Goal: Task Accomplishment & Management: Use online tool/utility

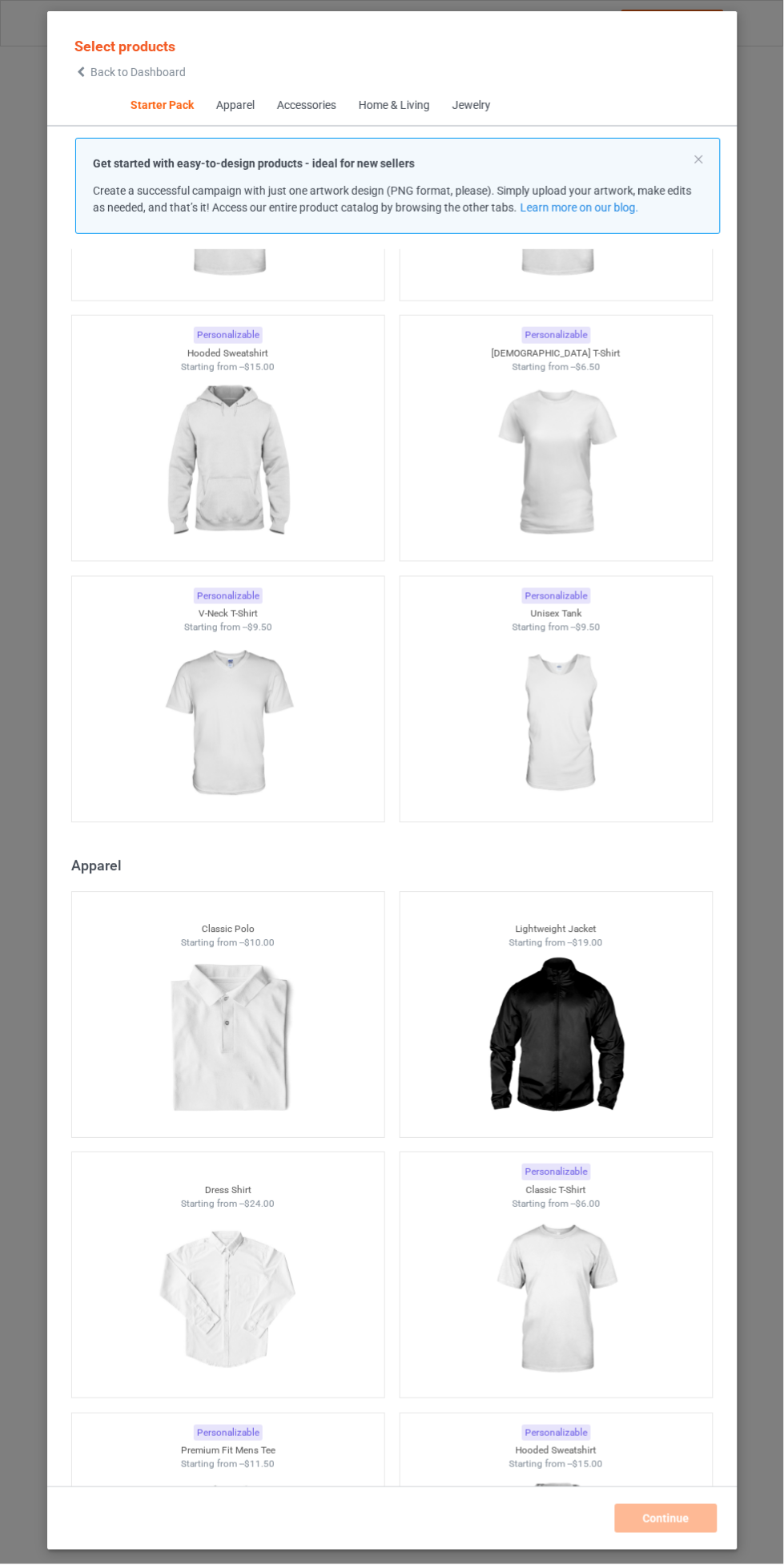
scroll to position [266, 0]
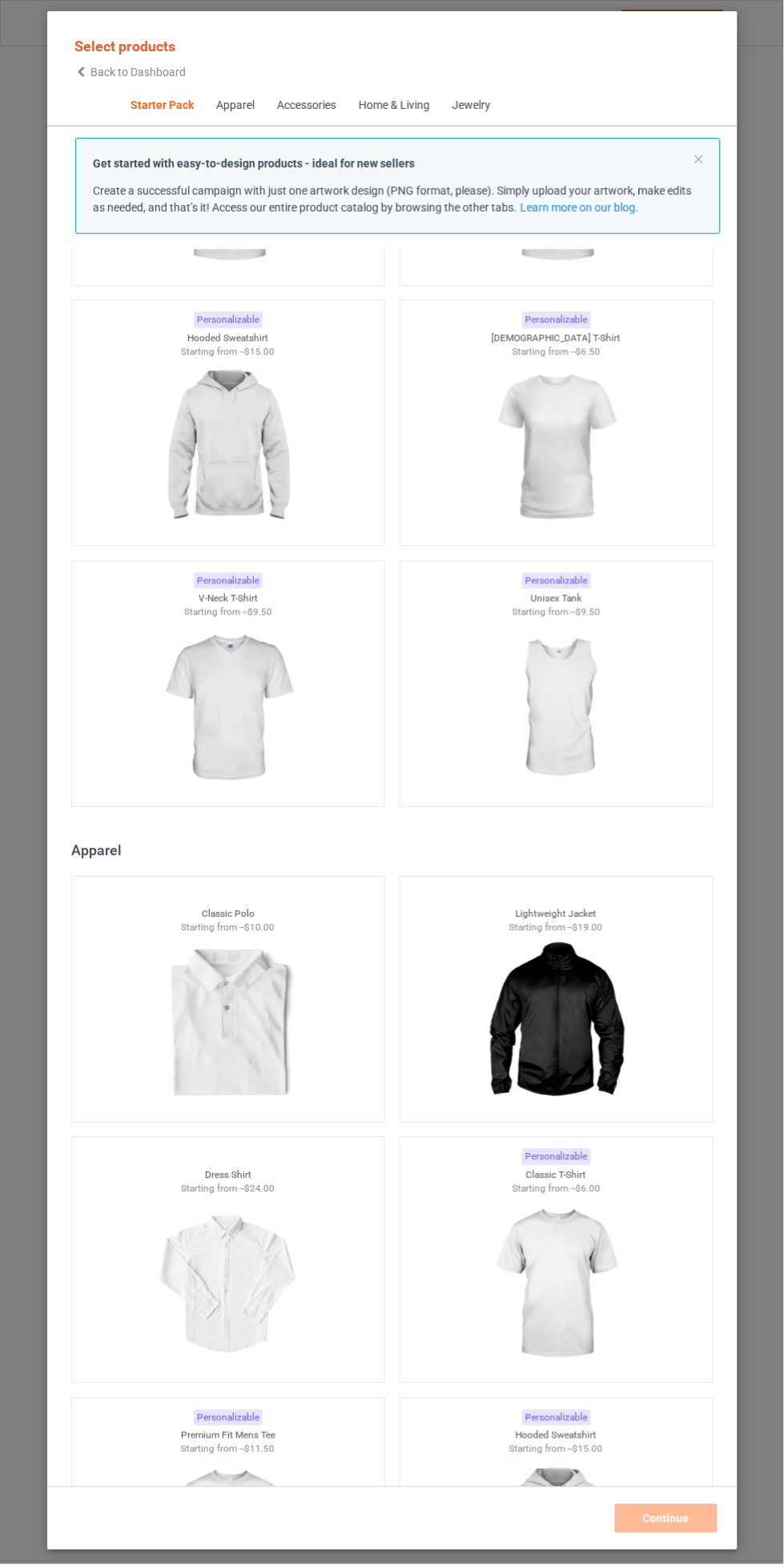
click at [225, 714] on img at bounding box center [228, 709] width 144 height 179
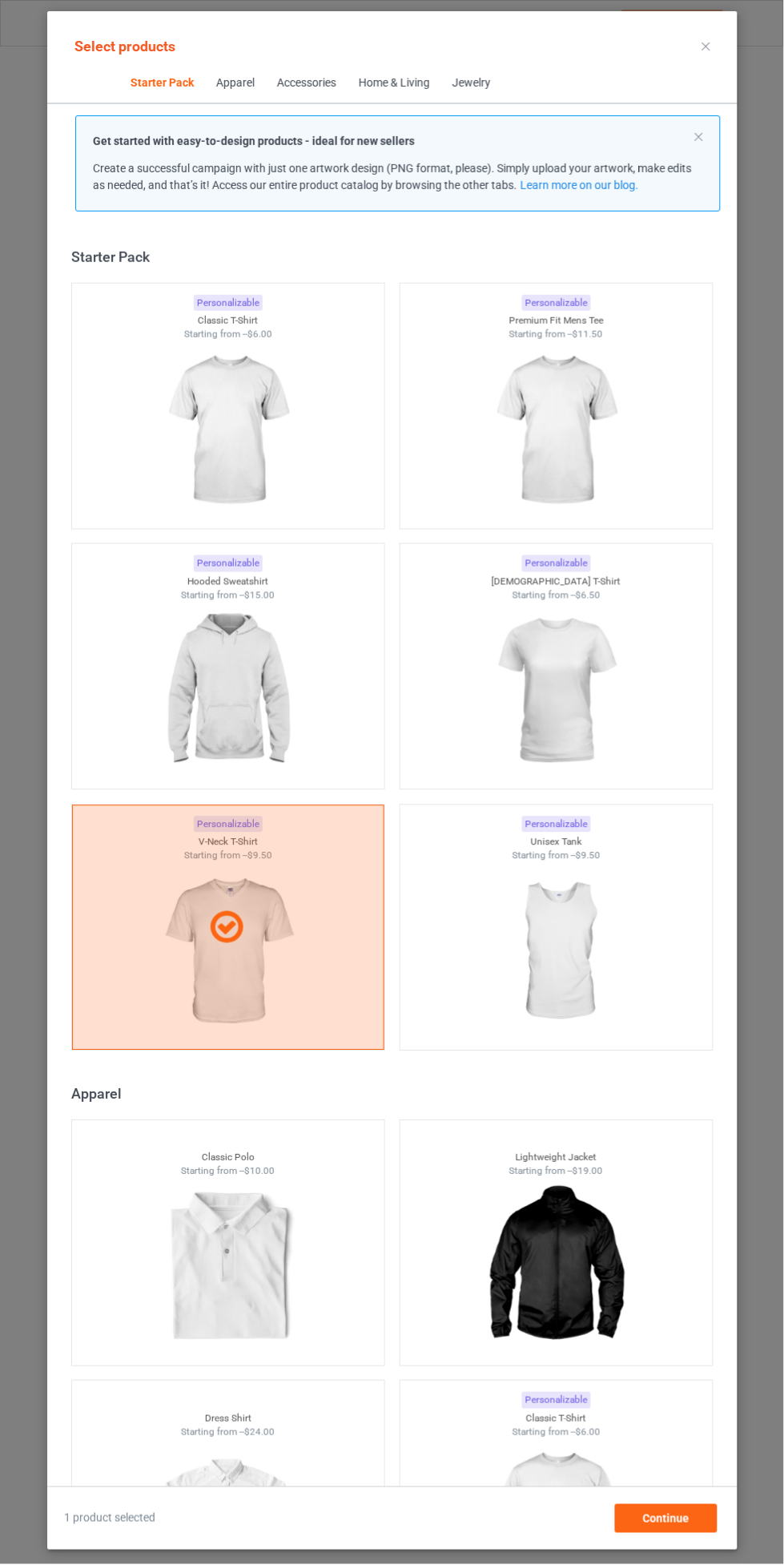
click at [543, 669] on img at bounding box center [556, 692] width 144 height 179
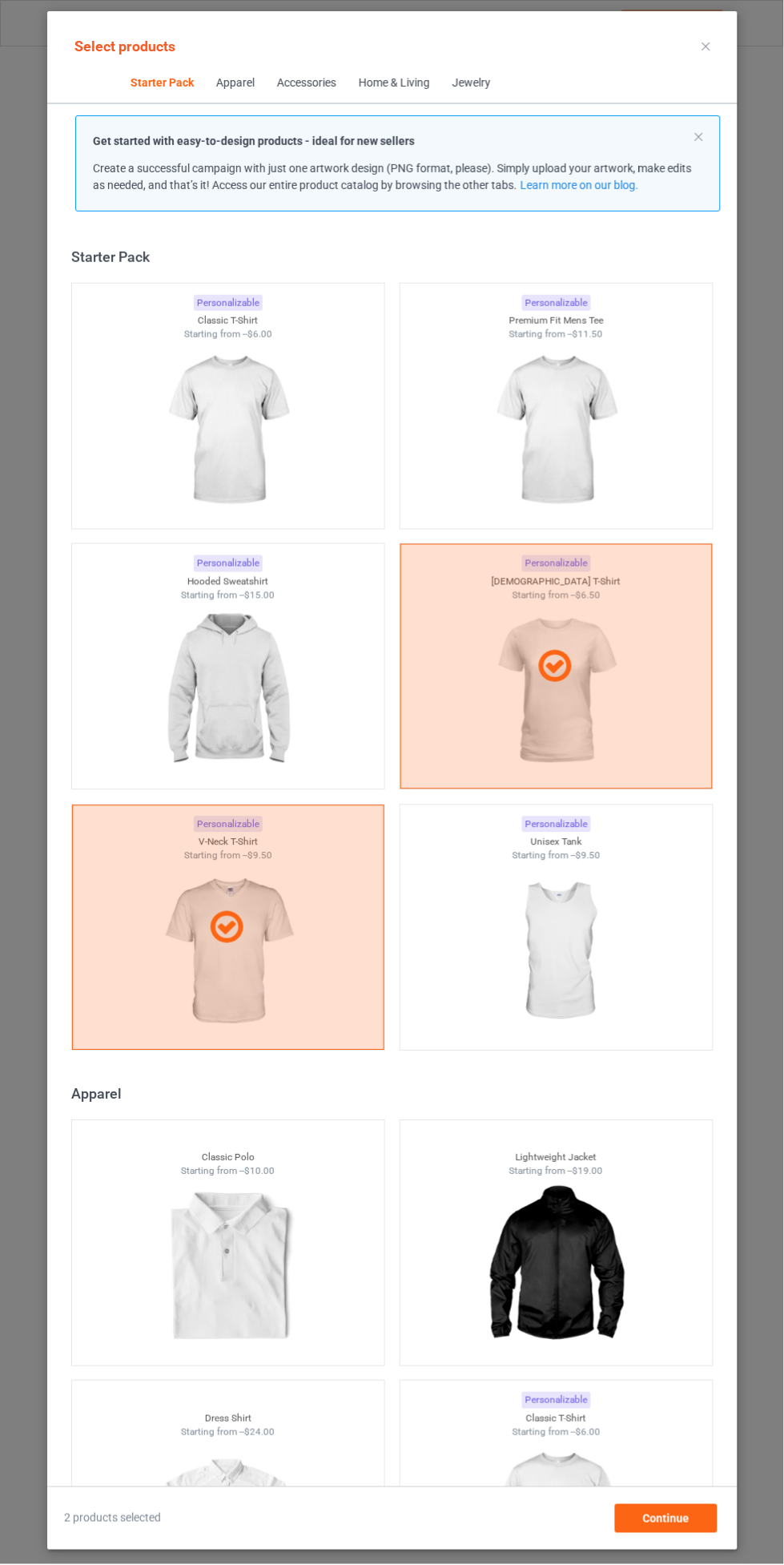
click at [219, 413] on img at bounding box center [228, 431] width 144 height 179
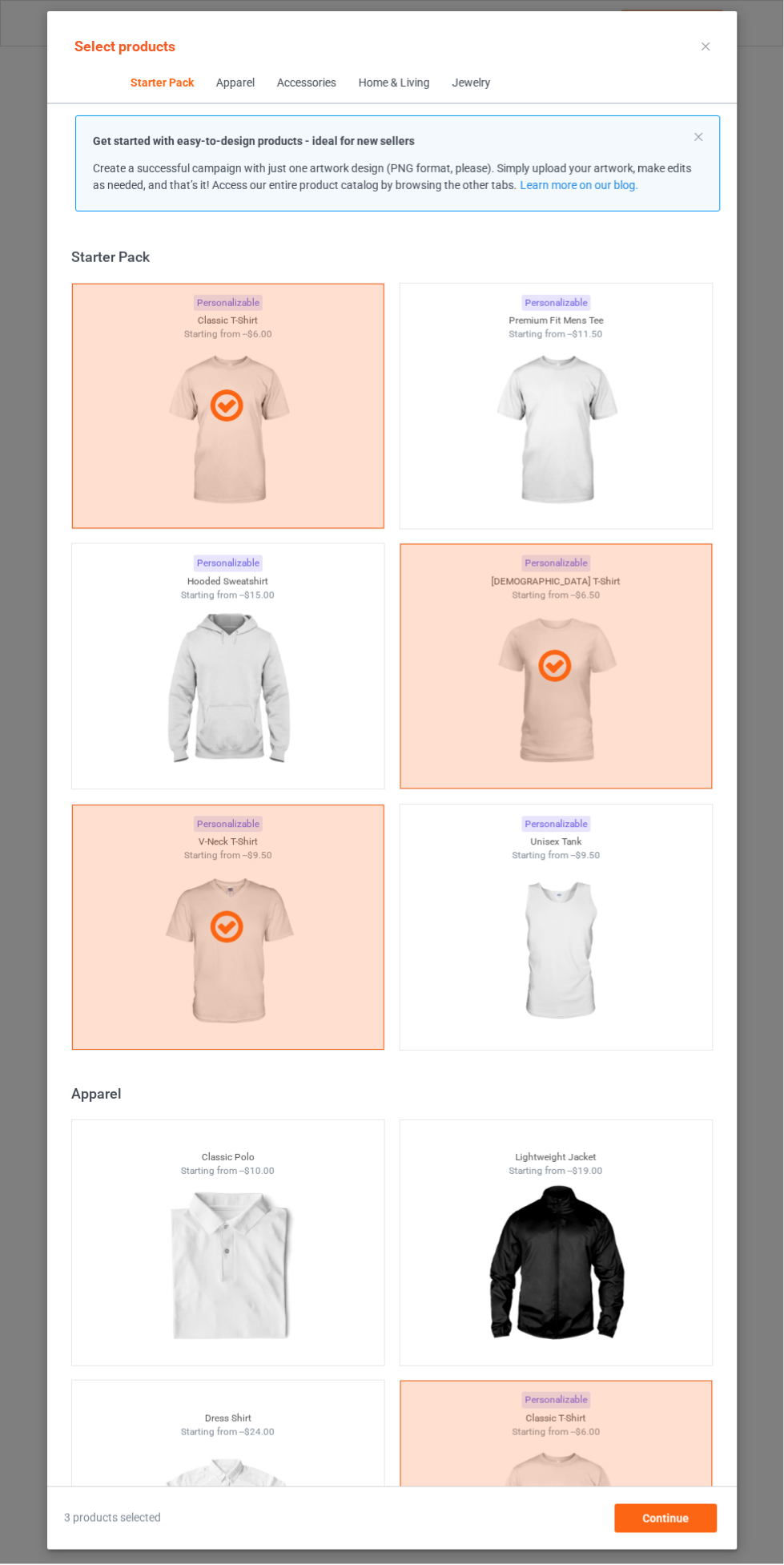
click at [558, 439] on img at bounding box center [556, 431] width 144 height 179
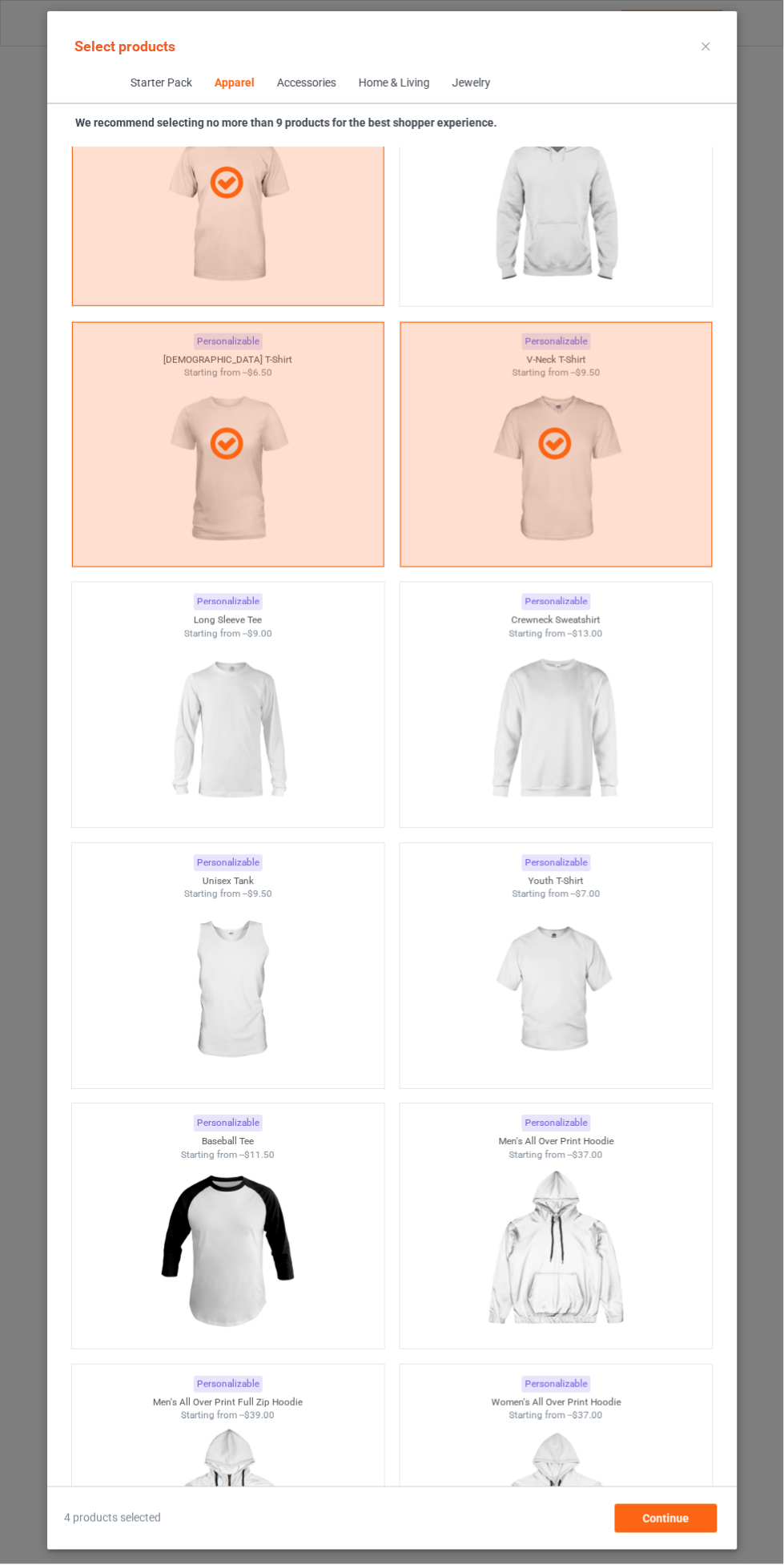
click at [543, 962] on img at bounding box center [556, 991] width 144 height 179
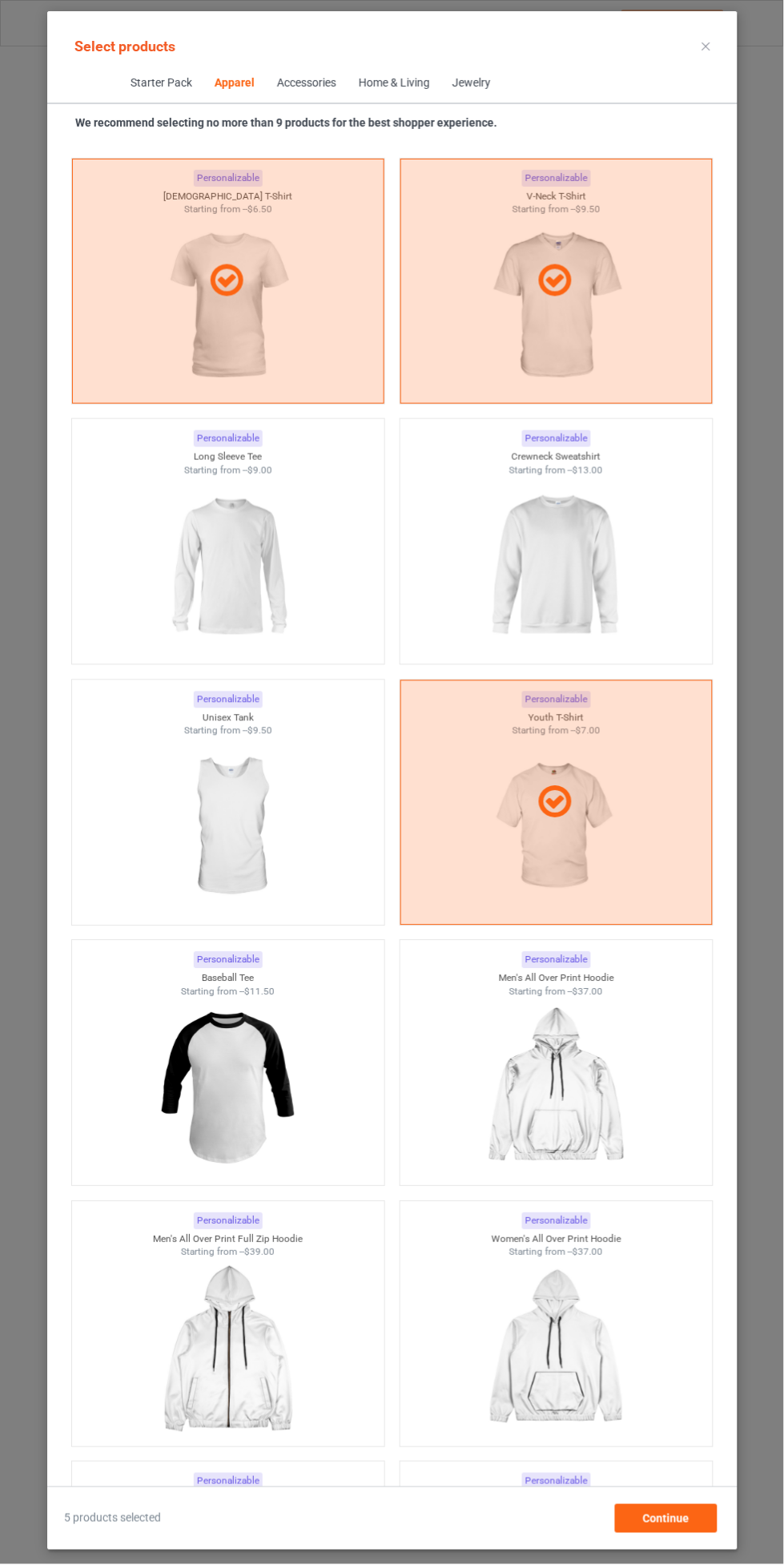
scroll to position [1121, 0]
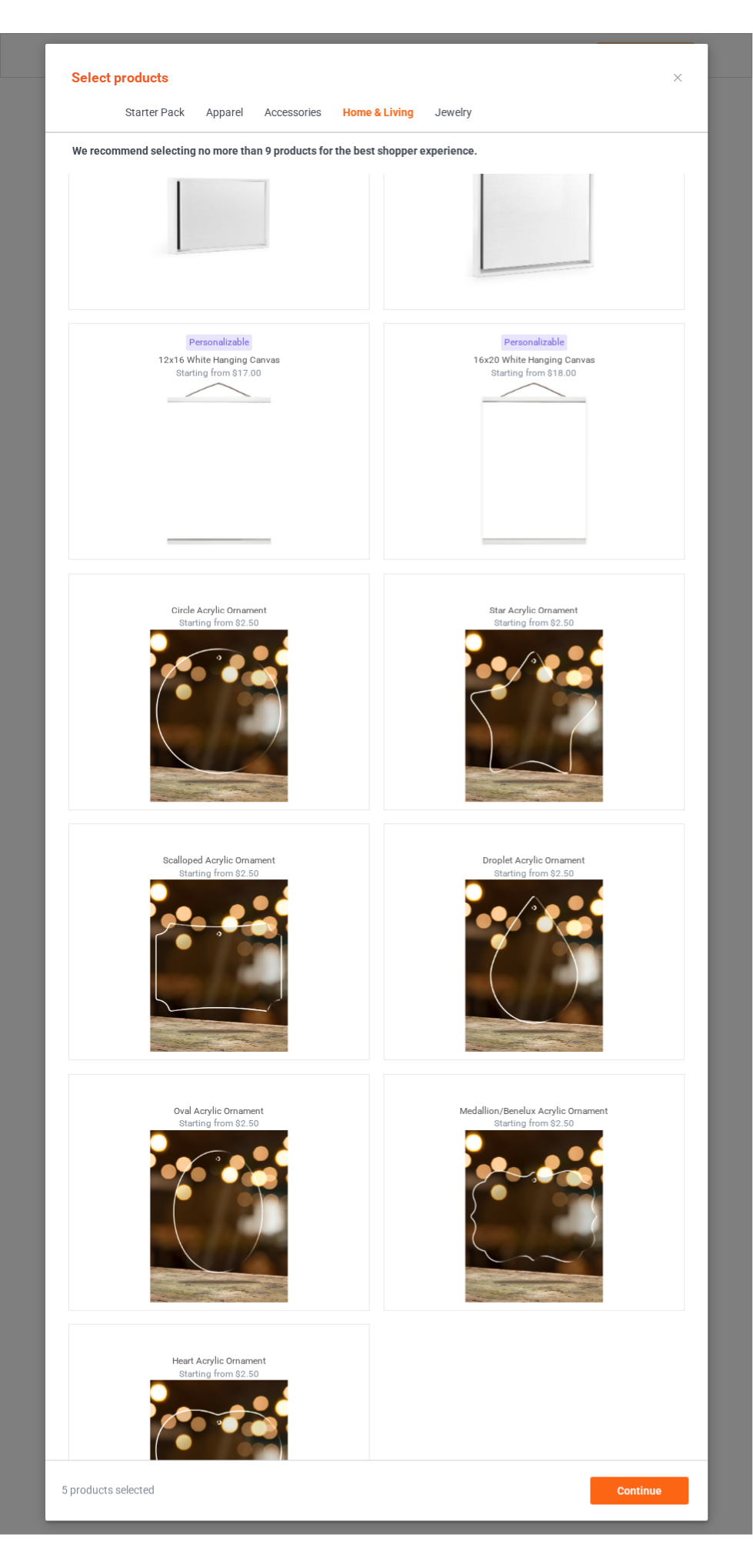
scroll to position [103, 0]
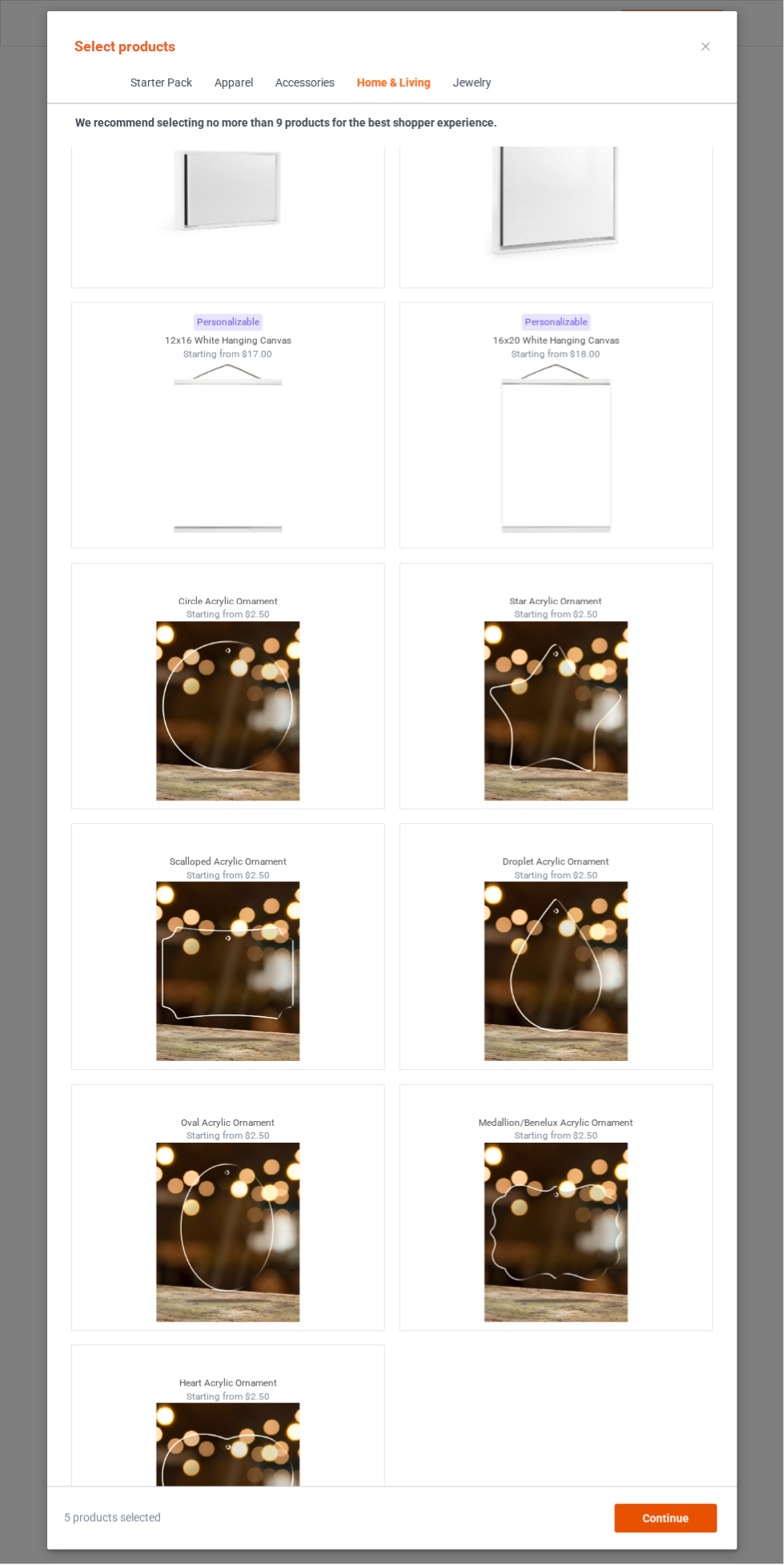
click at [689, 1517] on span "Continue" at bounding box center [666, 1519] width 47 height 13
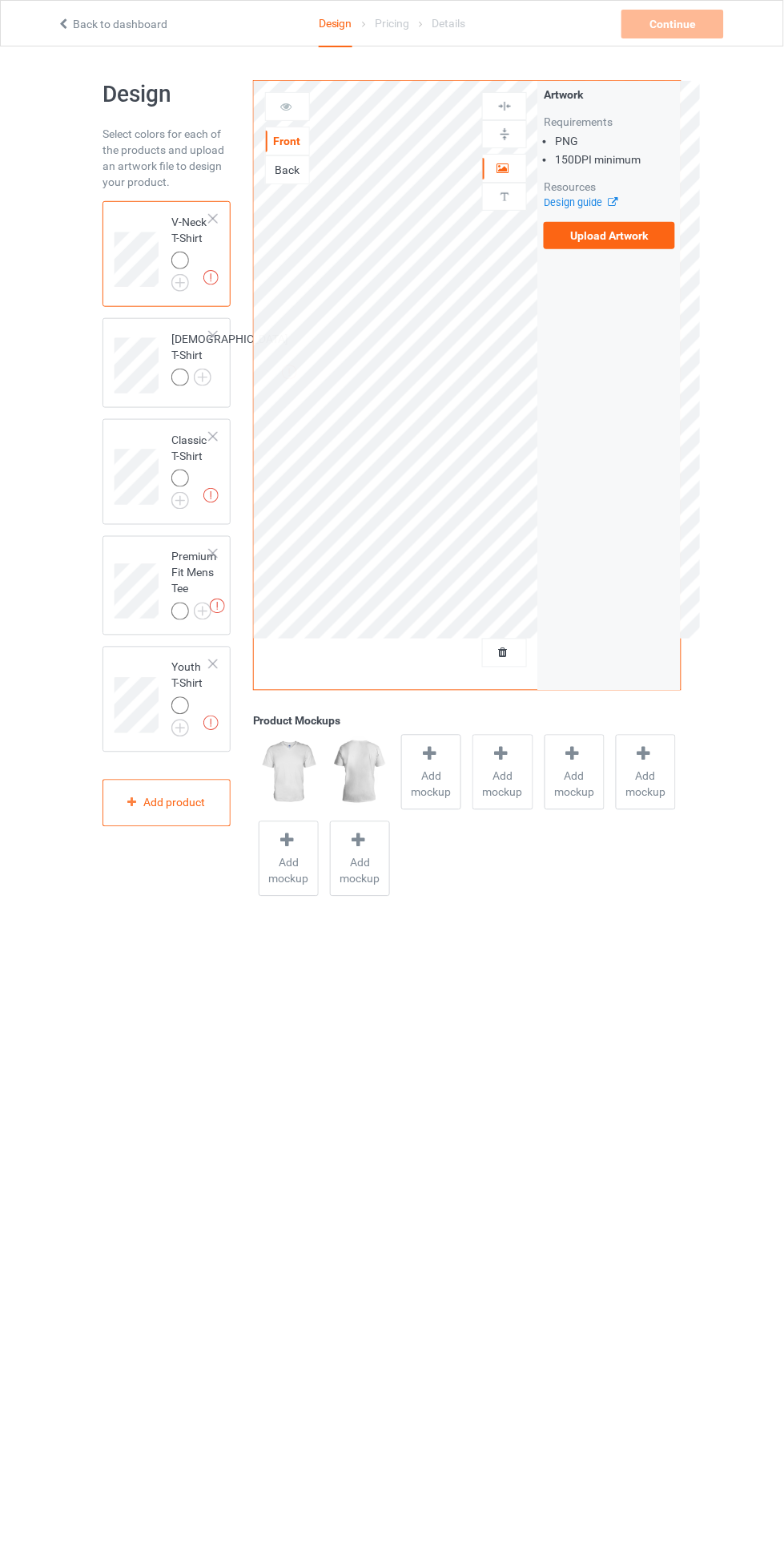
click at [593, 235] on label "Upload Artwork" at bounding box center [609, 236] width 132 height 27
click at [0, 0] on input "Upload Artwork" at bounding box center [0, 0] width 0 height 0
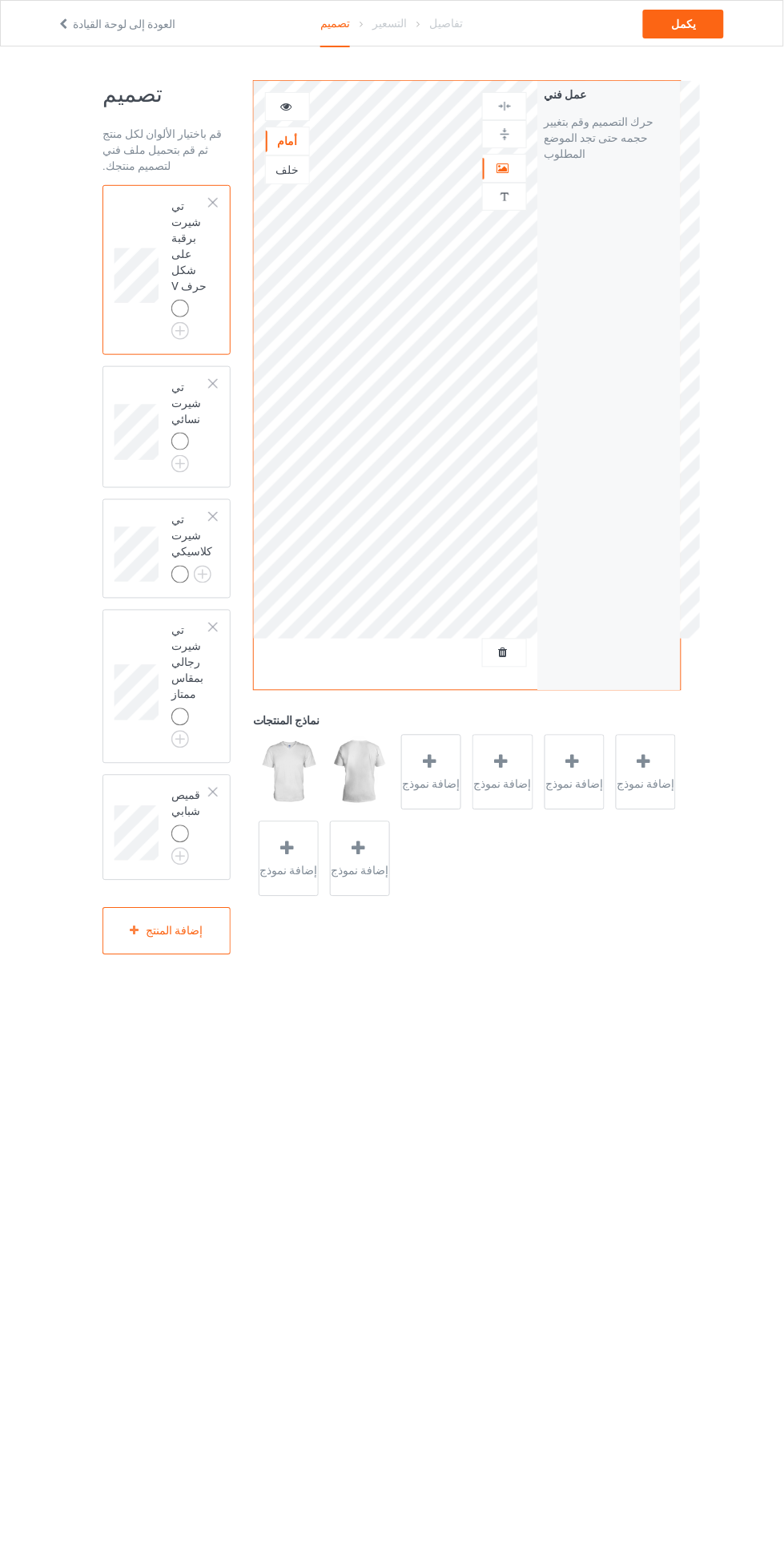
click at [213, 202] on div at bounding box center [213, 202] width 11 height 11
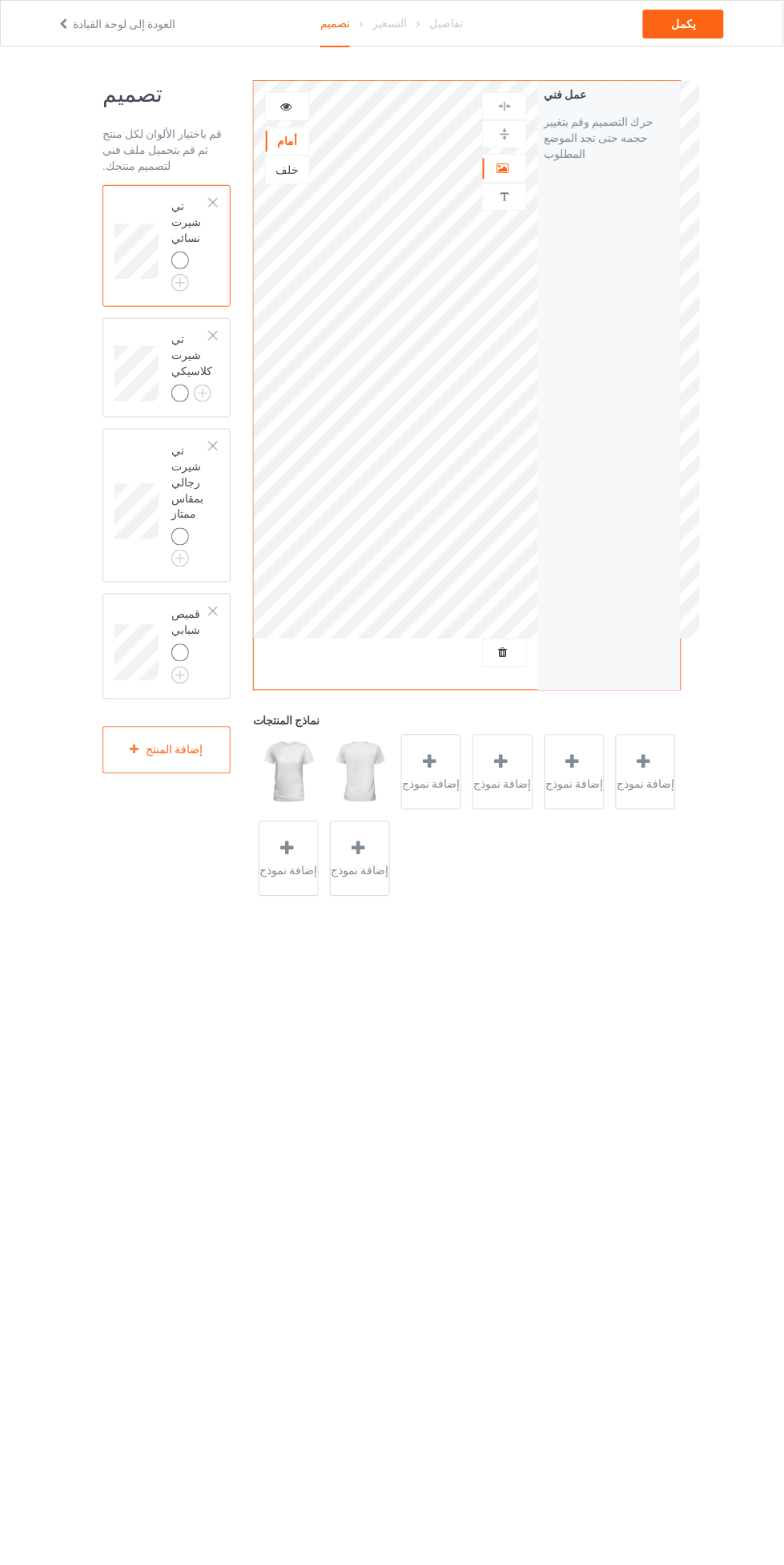
click at [213, 202] on div at bounding box center [213, 202] width 11 height 11
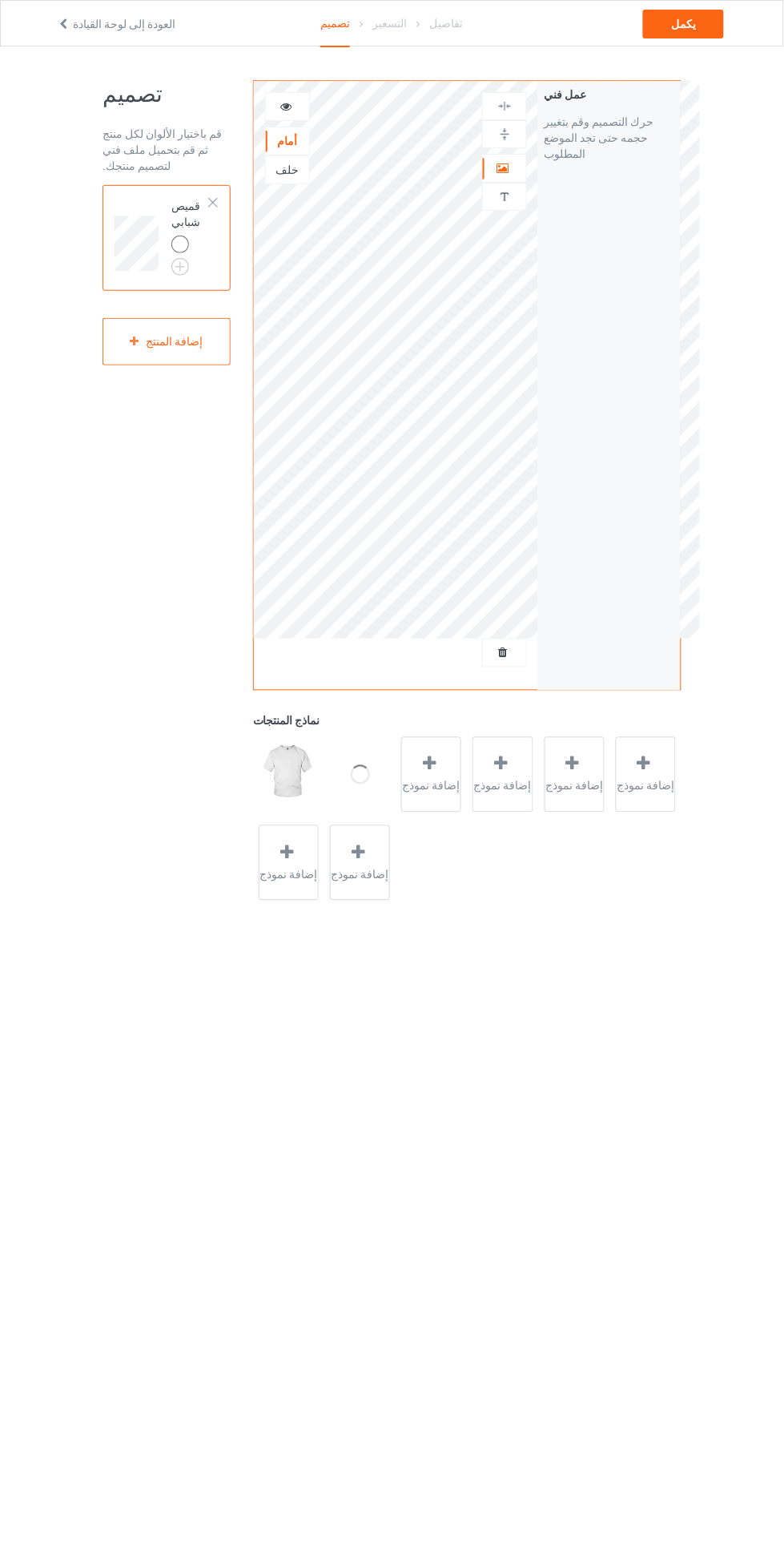
click at [213, 202] on div at bounding box center [213, 202] width 11 height 11
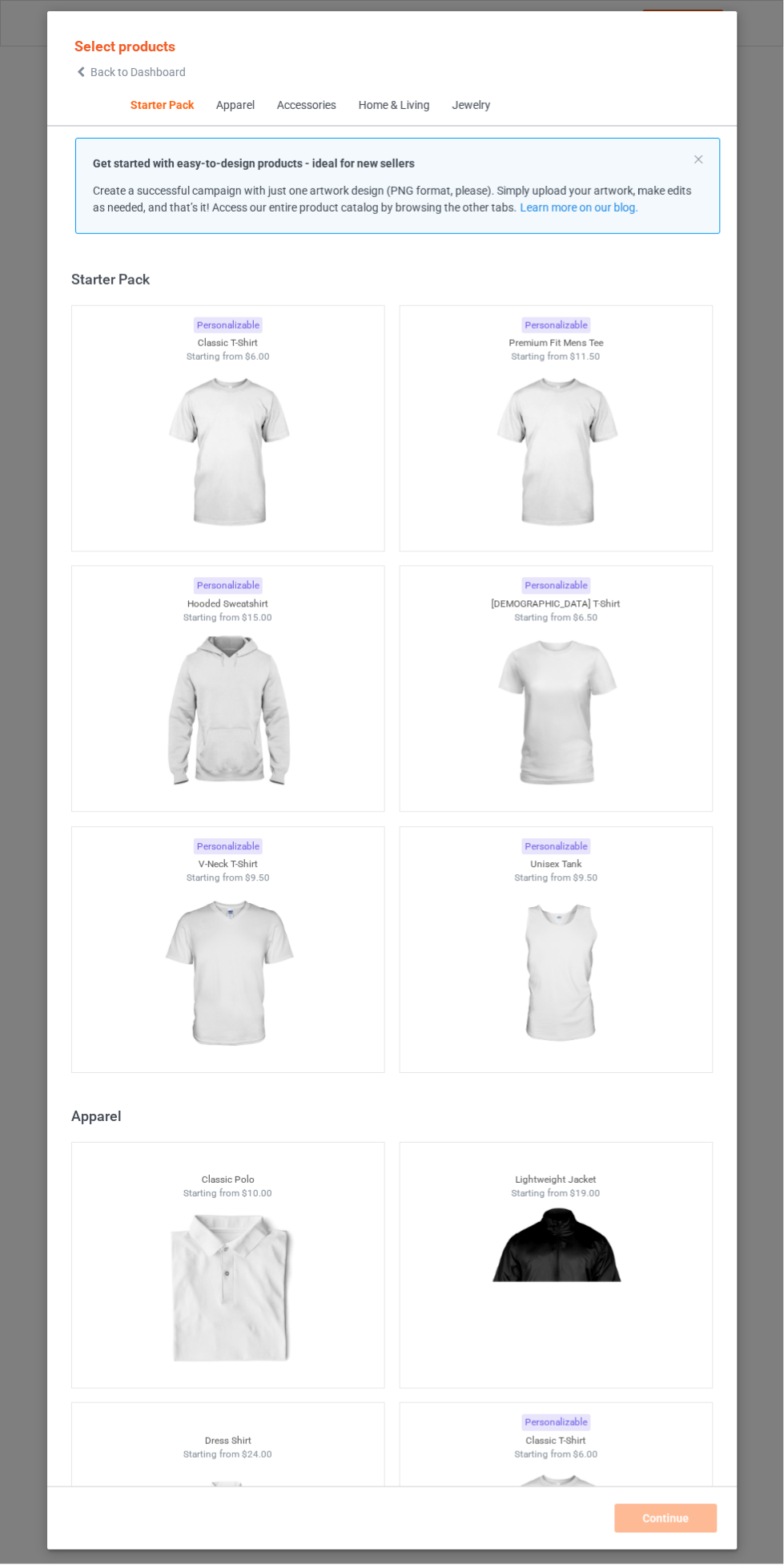
scroll to position [19, 0]
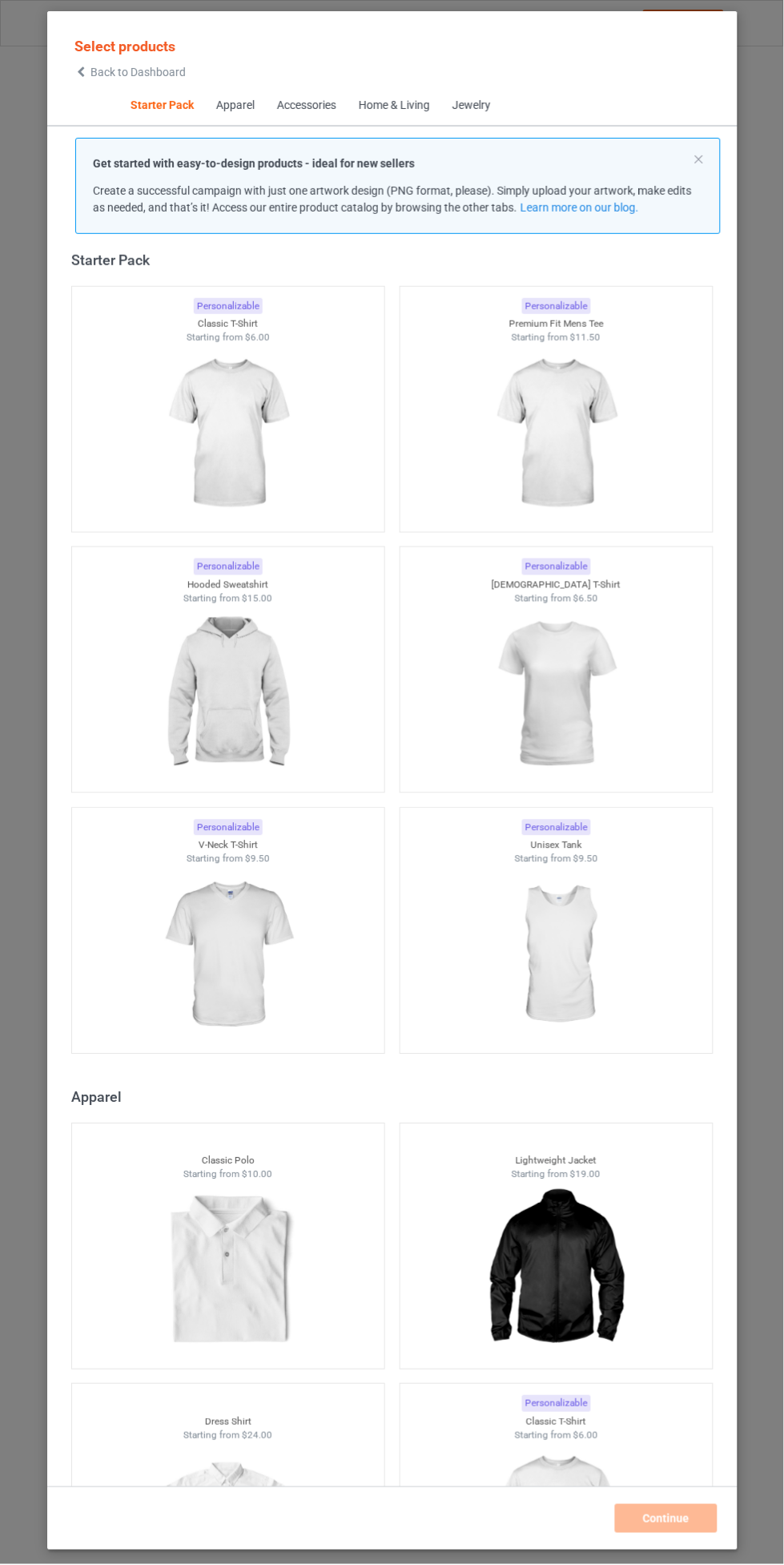
click at [514, 406] on img at bounding box center [556, 434] width 144 height 179
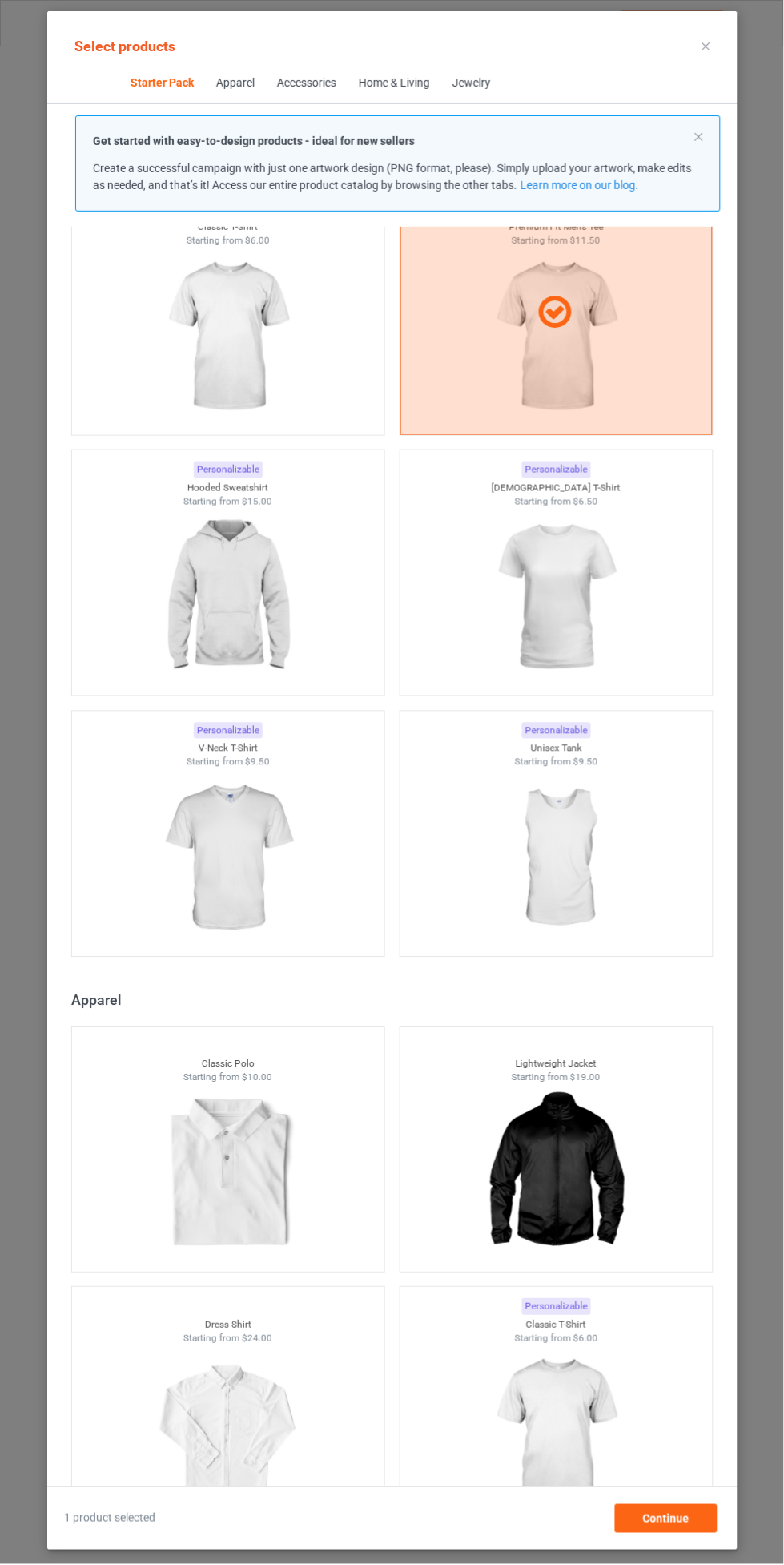
scroll to position [94, 0]
click at [504, 563] on img at bounding box center [556, 597] width 144 height 179
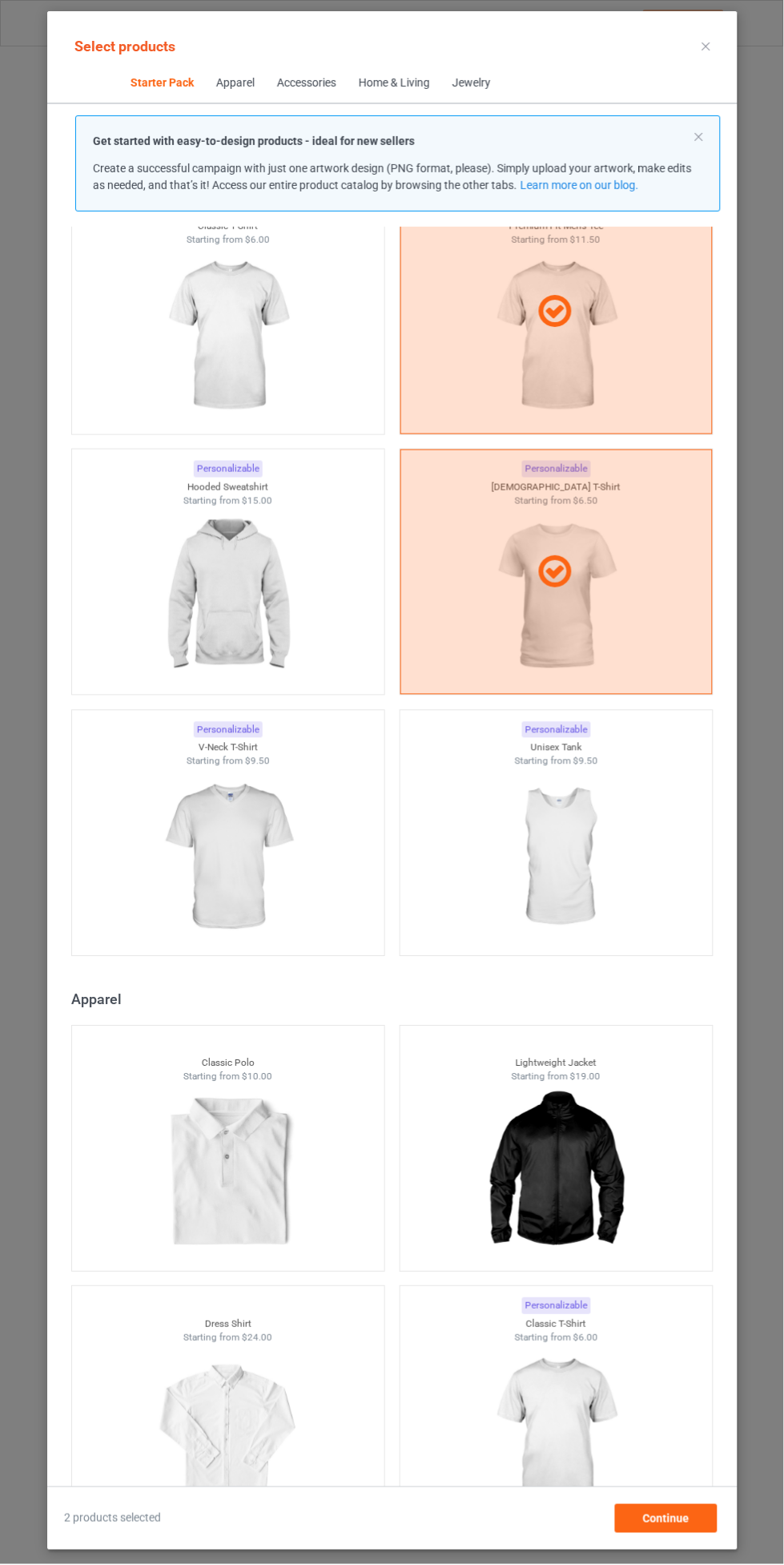
click at [156, 867] on img at bounding box center [228, 858] width 144 height 179
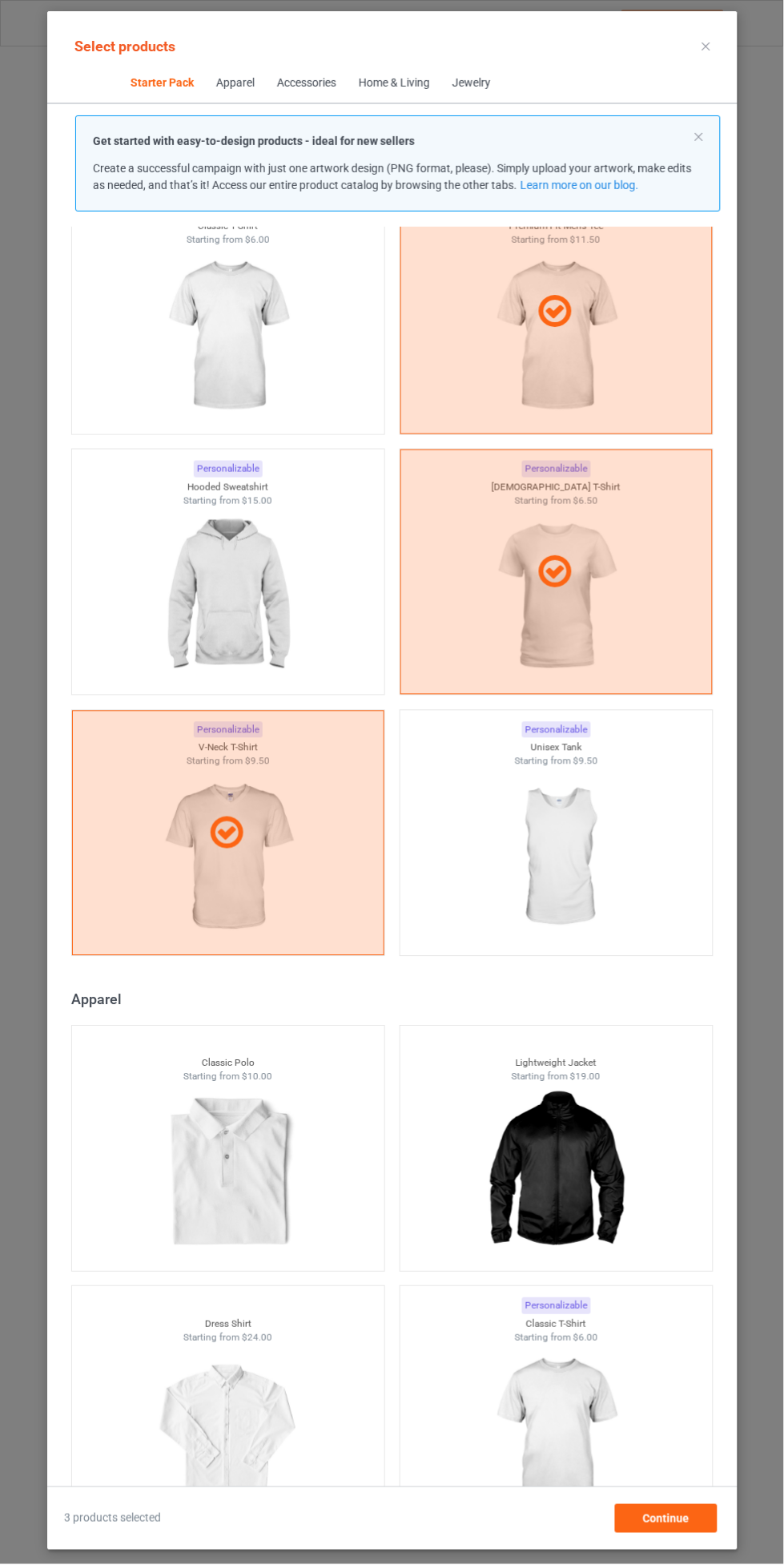
click at [166, 329] on img at bounding box center [228, 337] width 144 height 179
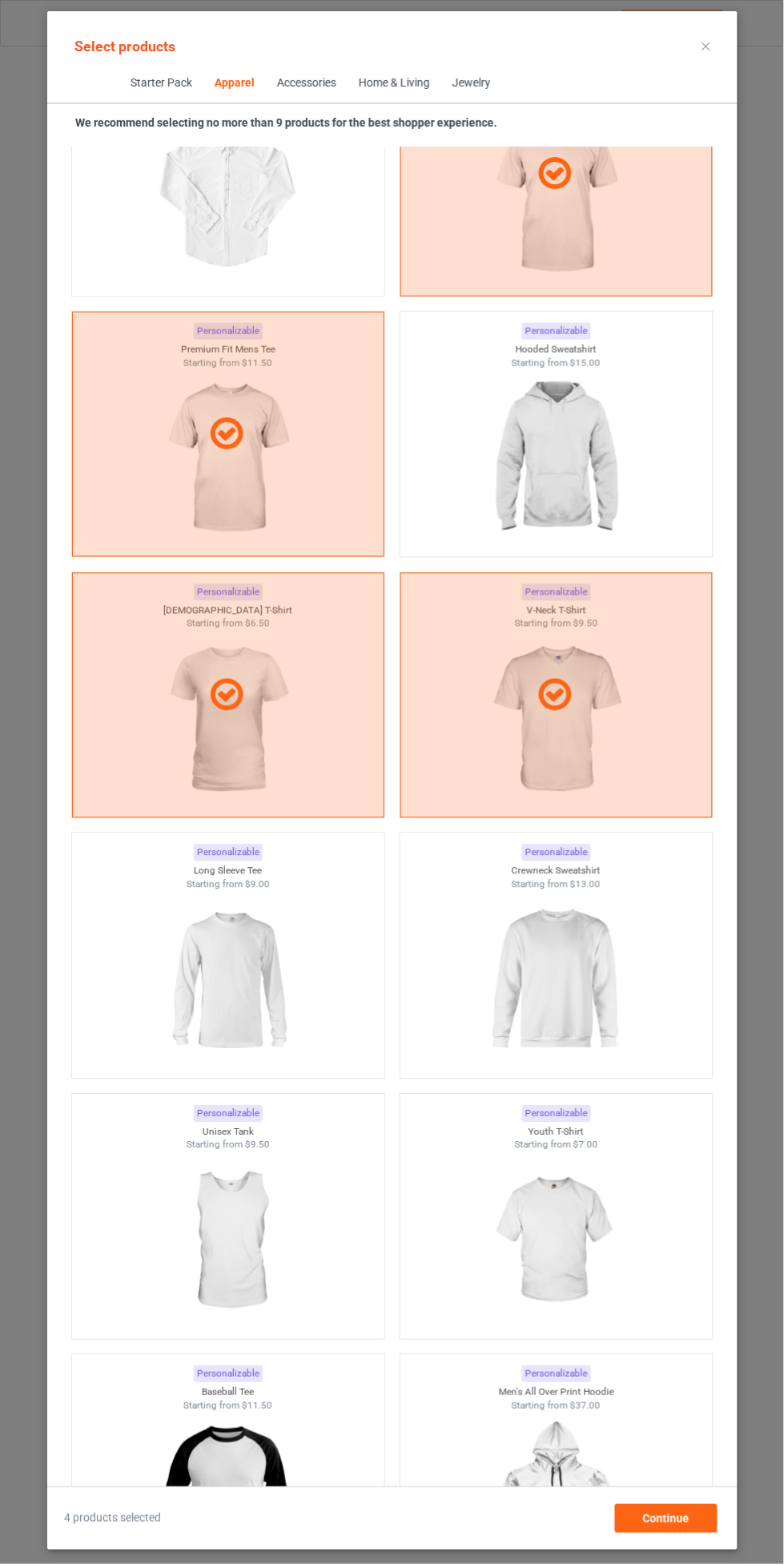
click at [561, 1207] on img at bounding box center [556, 1242] width 144 height 179
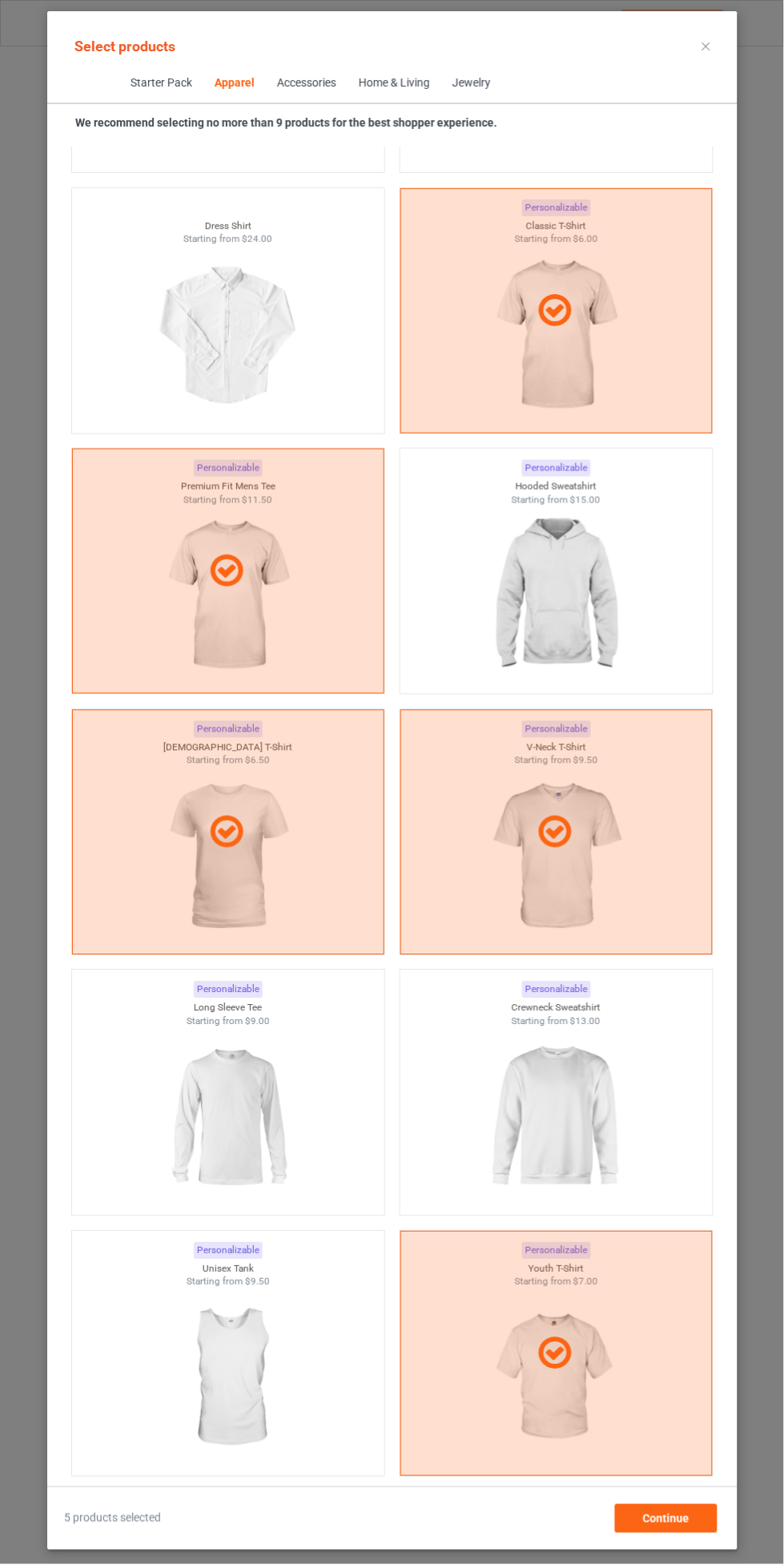
scroll to position [943, 0]
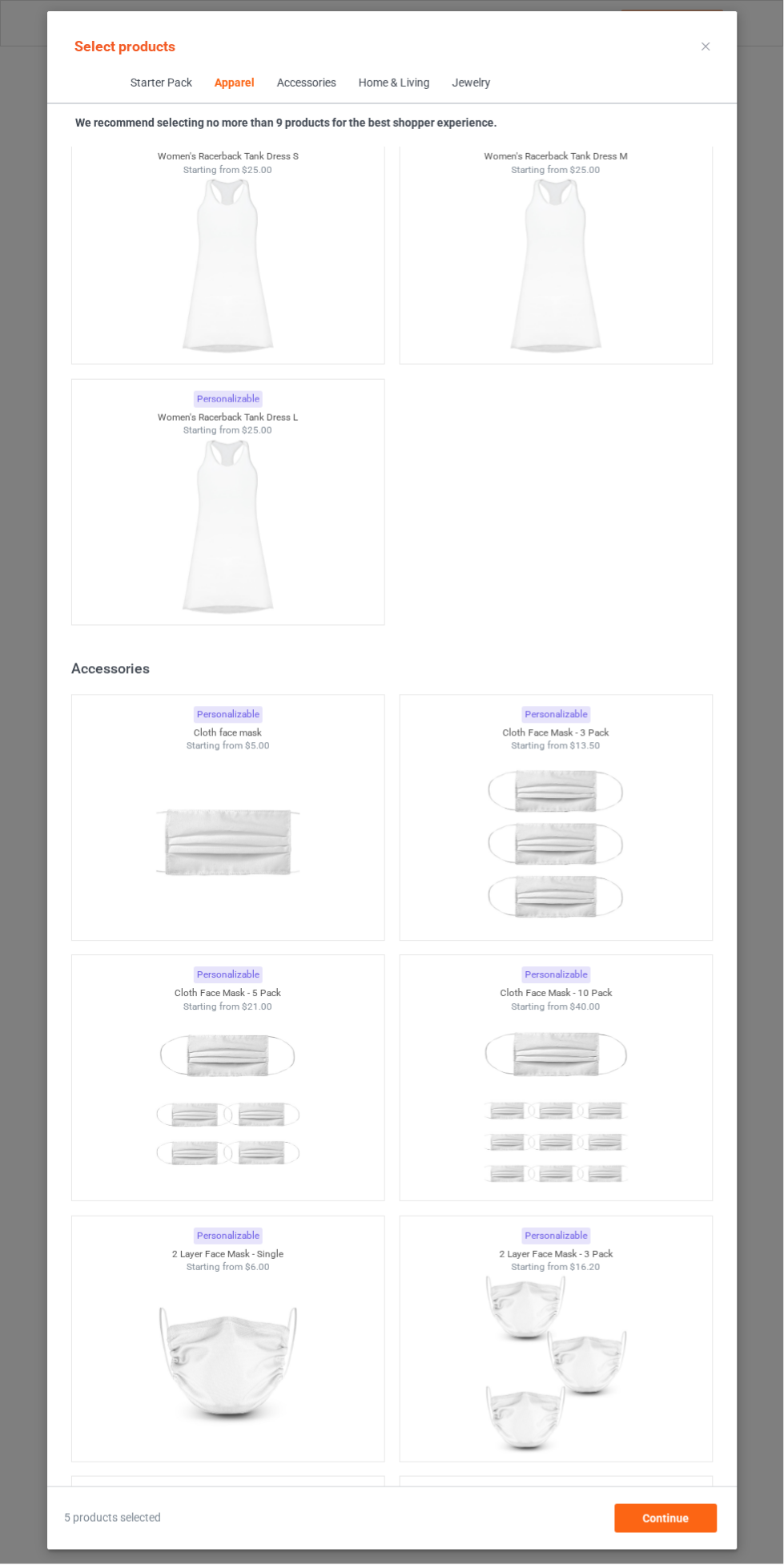
scroll to position [6443, 0]
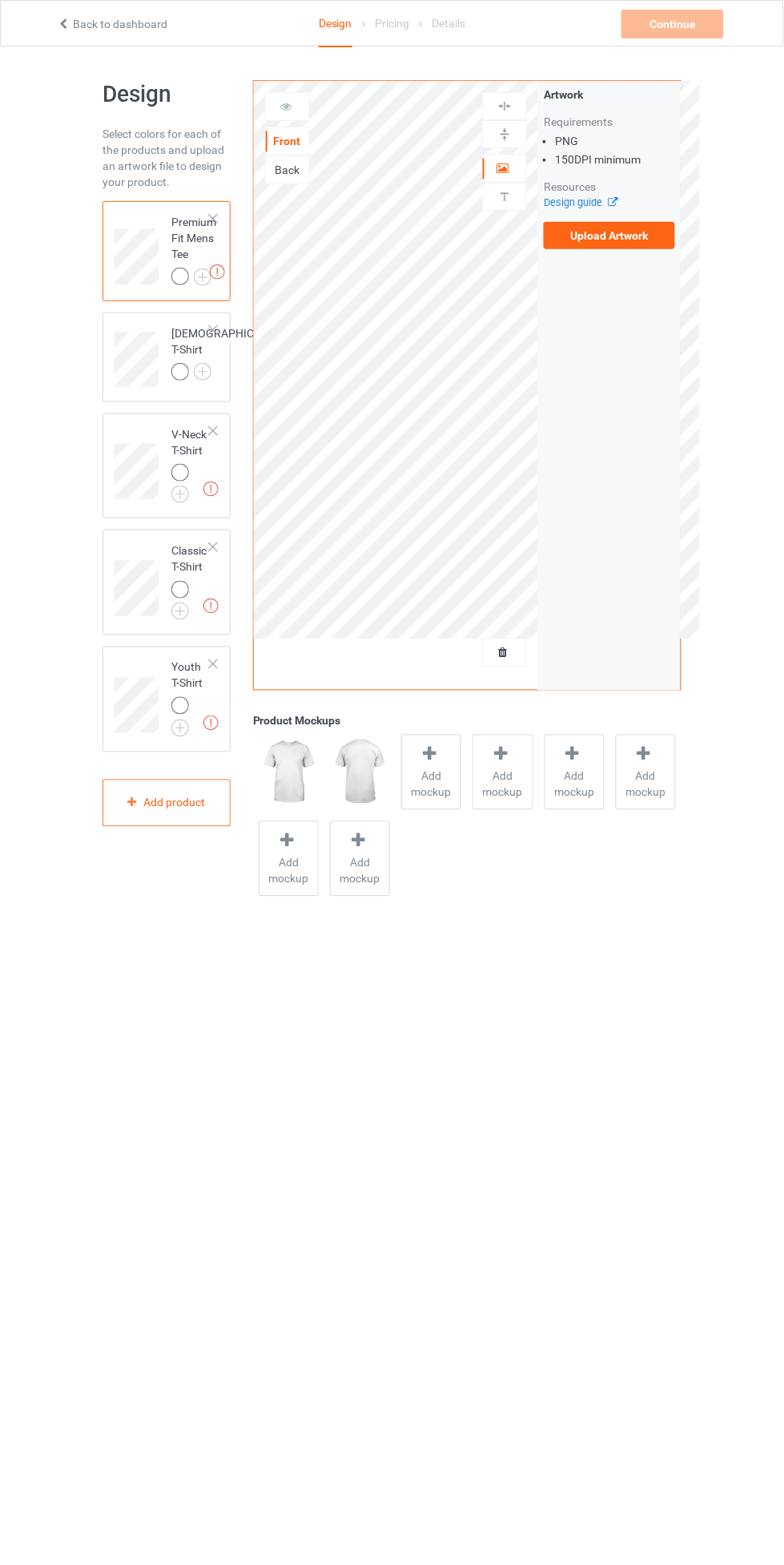
click at [660, 245] on label "Upload Artwork" at bounding box center [609, 236] width 132 height 27
click at [0, 0] on input "Upload Artwork" at bounding box center [0, 0] width 0 height 0
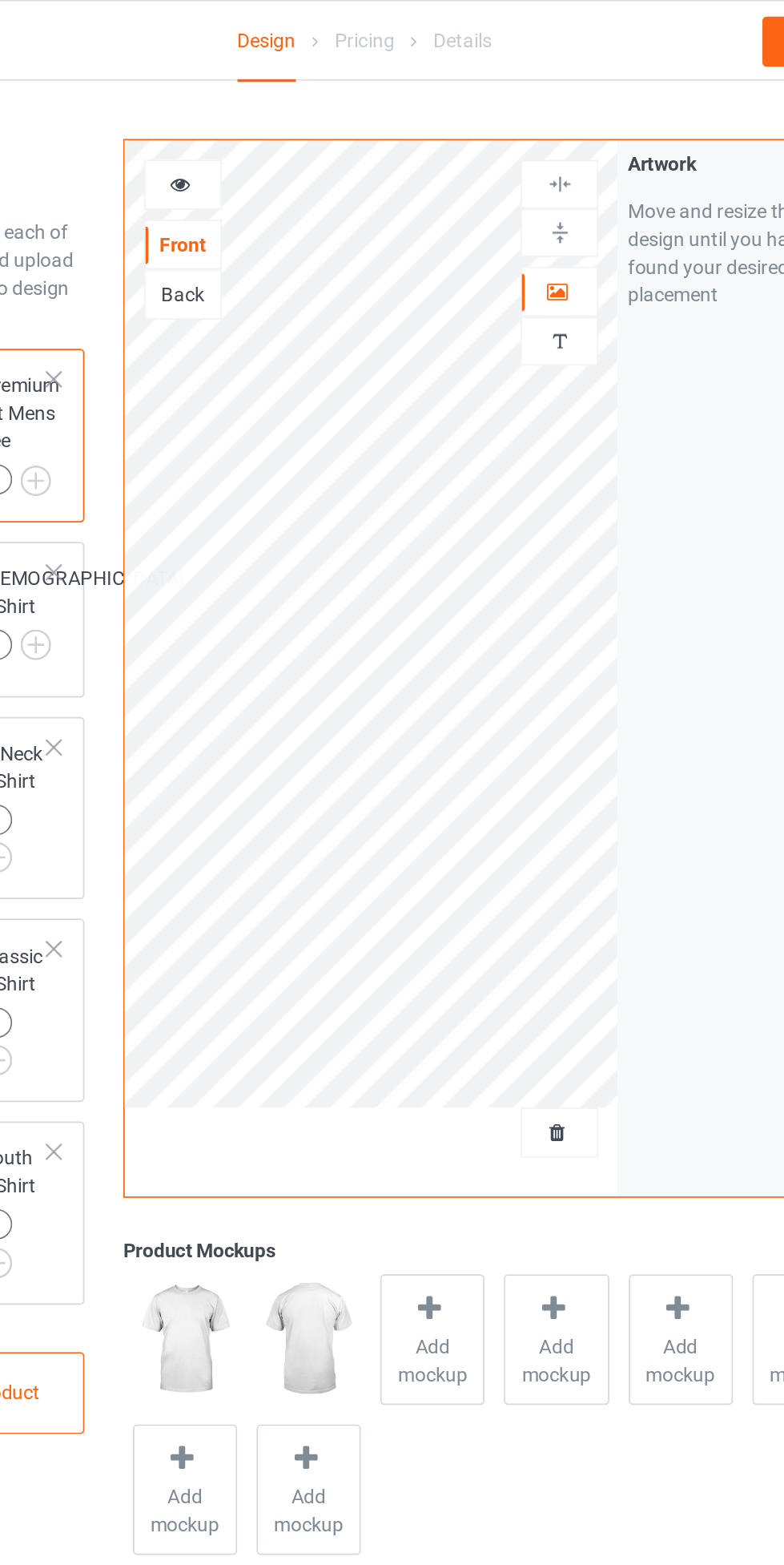
click at [520, 164] on div at bounding box center [504, 168] width 43 height 16
click at [518, 135] on div at bounding box center [504, 134] width 43 height 16
click at [514, 108] on div at bounding box center [504, 106] width 43 height 16
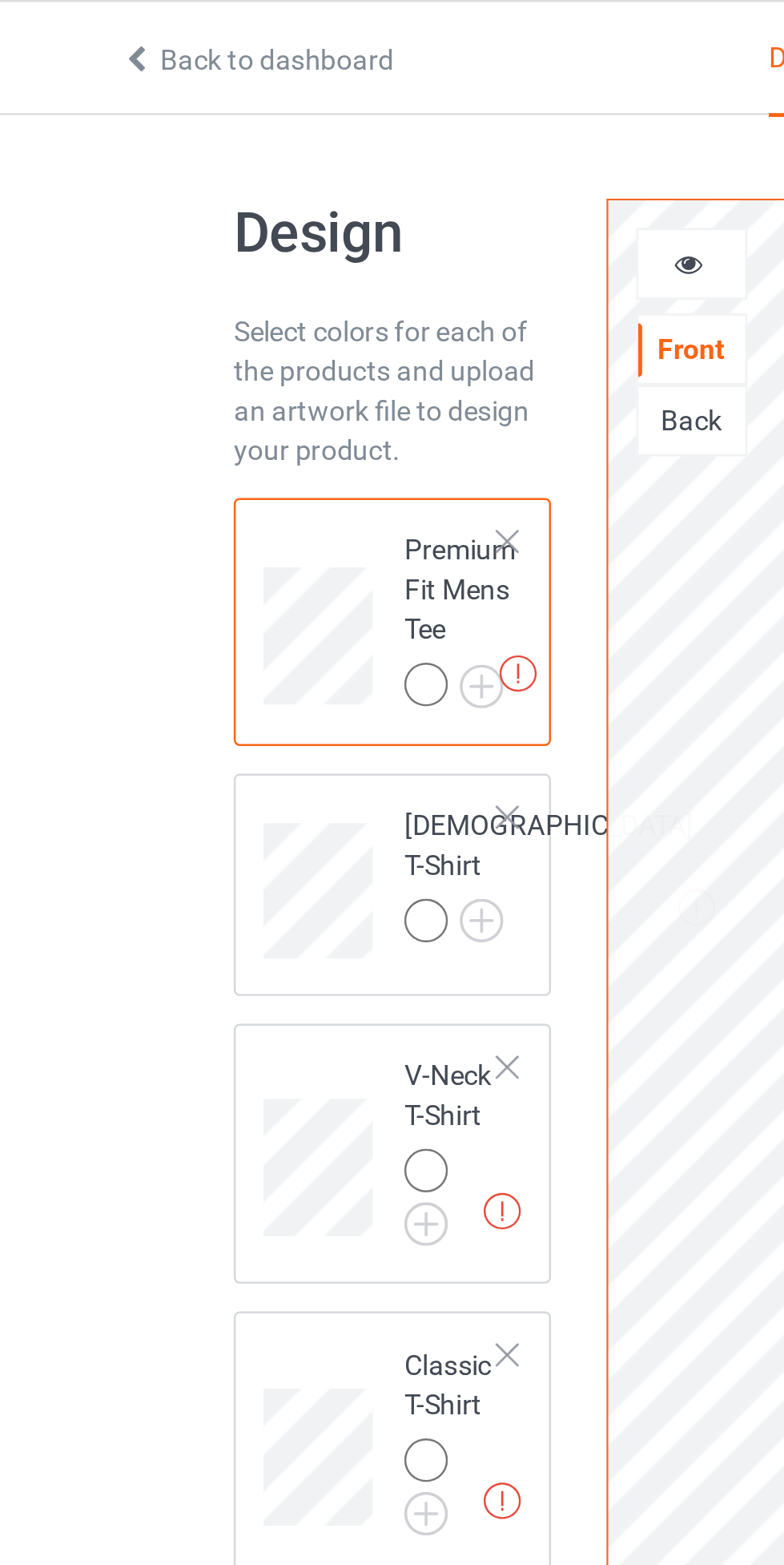
click at [216, 216] on div at bounding box center [213, 219] width 11 height 11
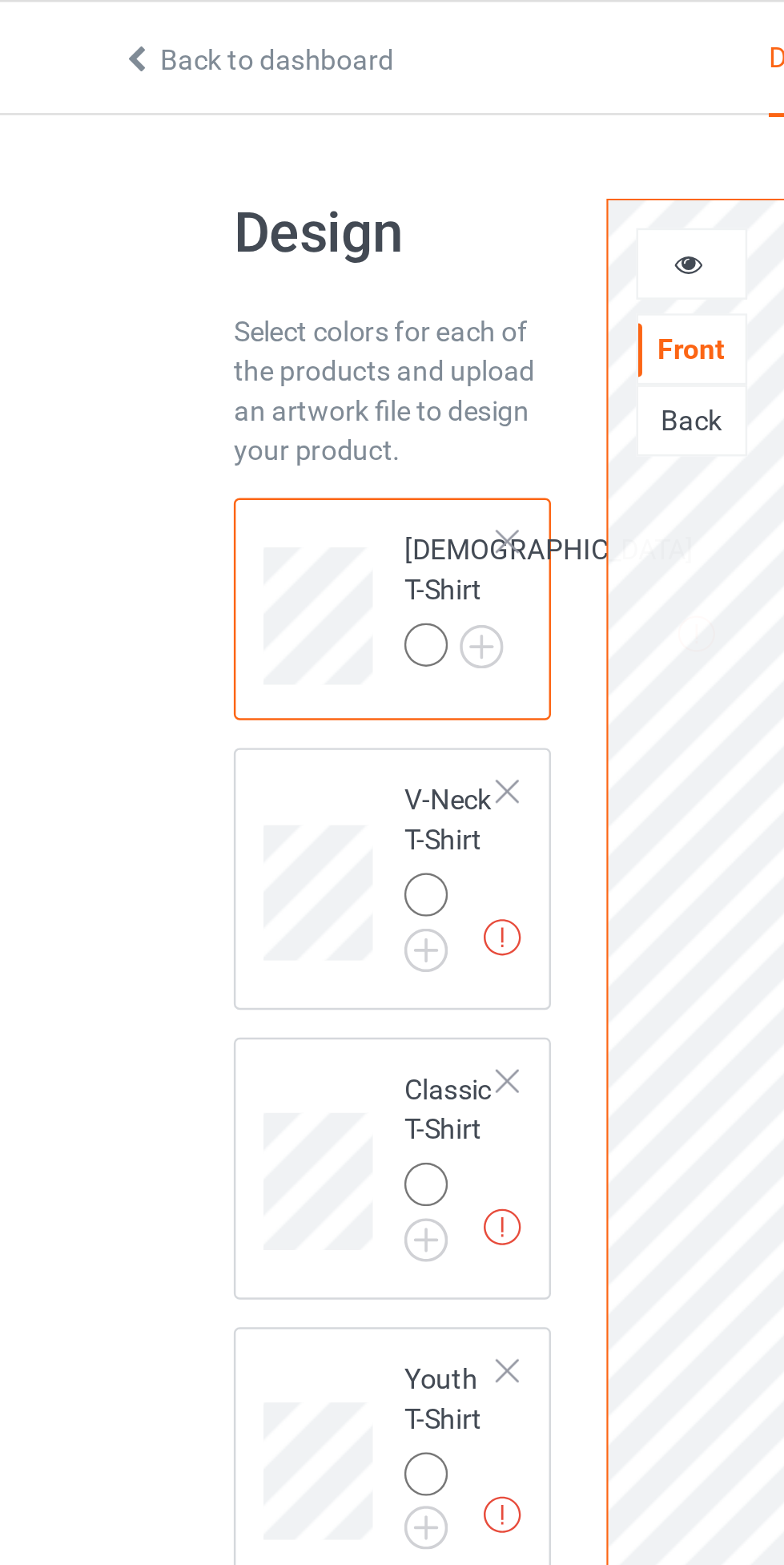
click at [218, 221] on div at bounding box center [213, 219] width 11 height 11
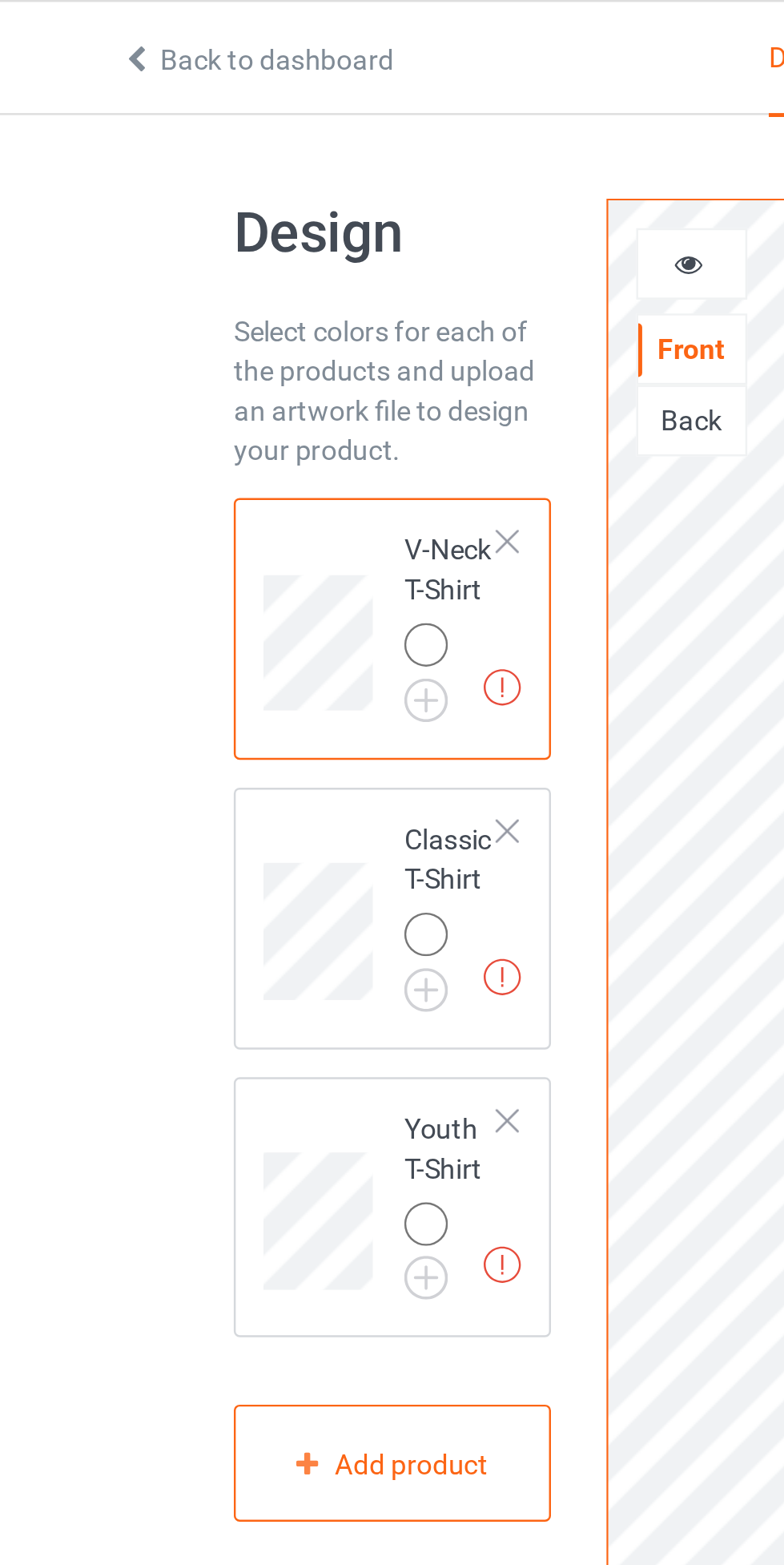
click at [216, 215] on div at bounding box center [213, 219] width 11 height 11
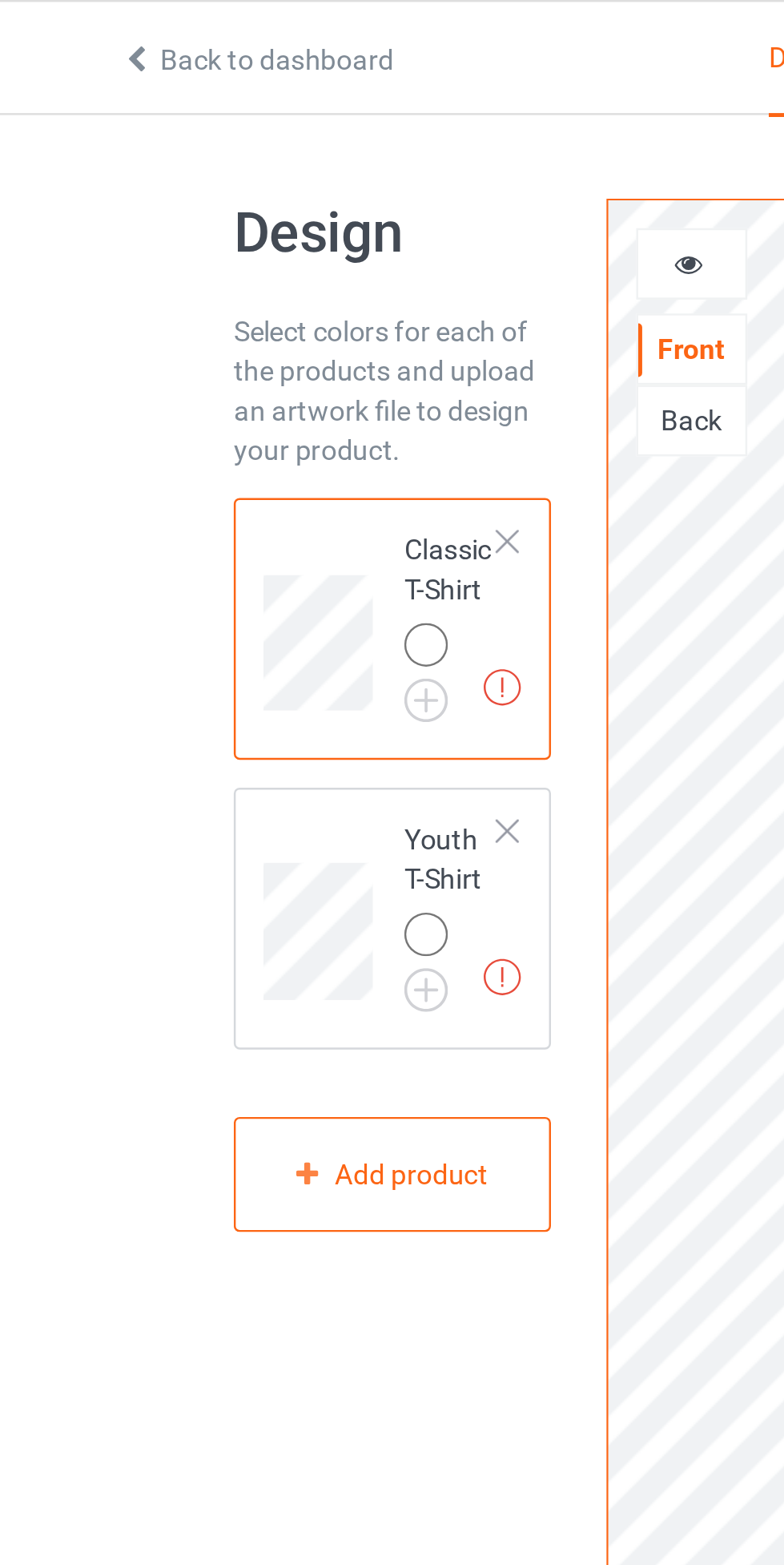
click at [215, 216] on div at bounding box center [213, 219] width 11 height 11
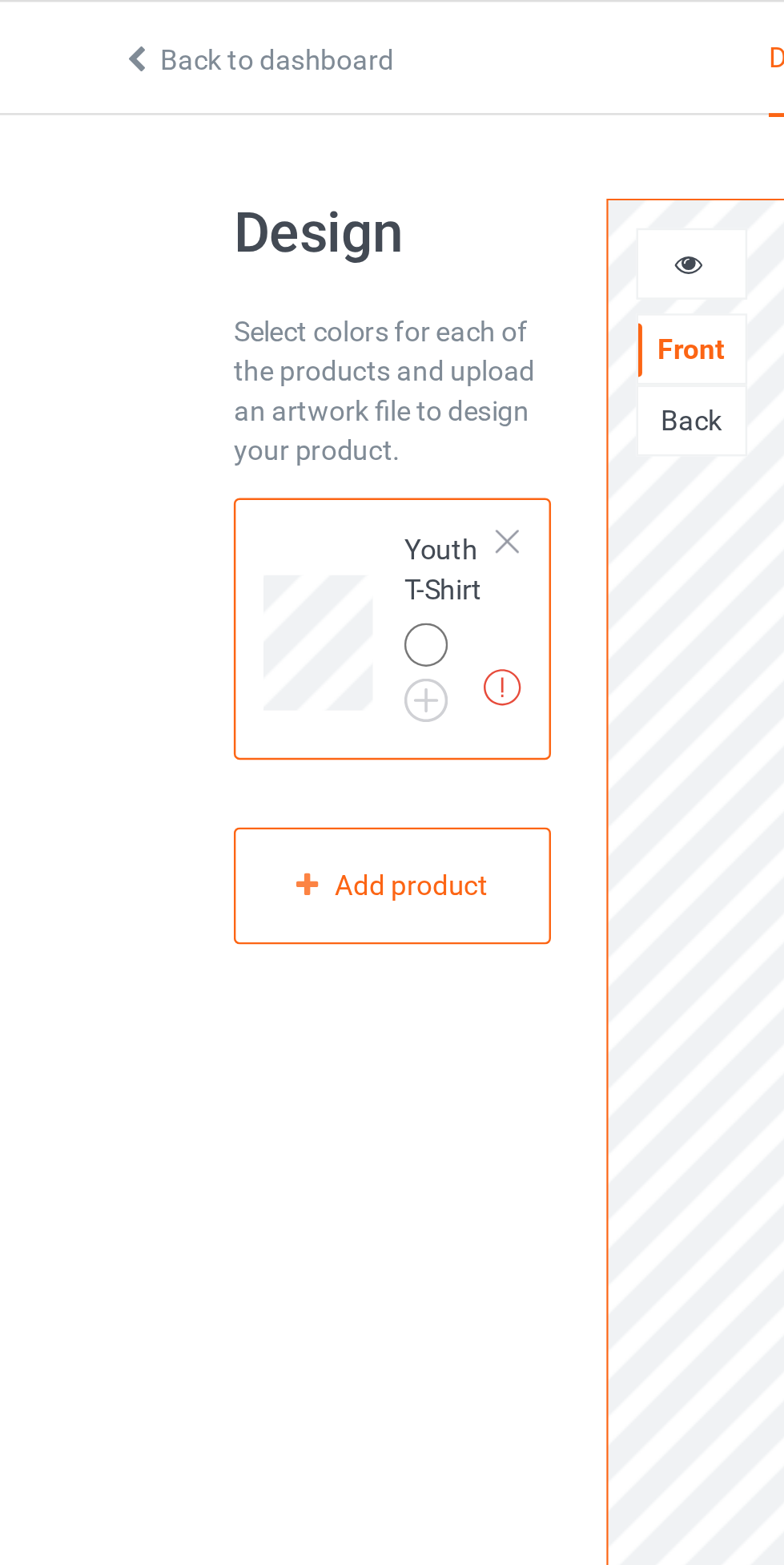
click at [216, 217] on div at bounding box center [213, 219] width 11 height 11
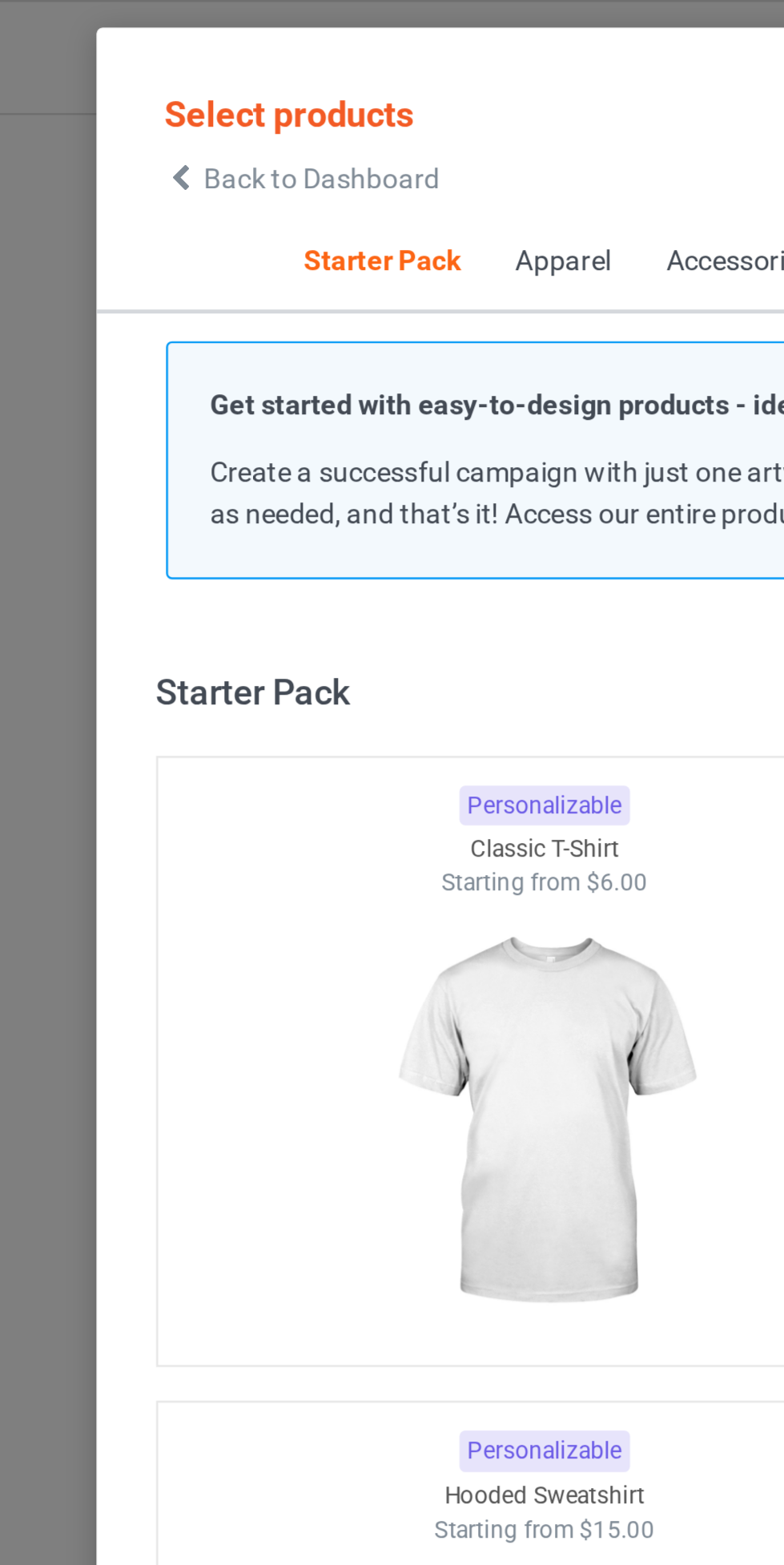
scroll to position [19, 0]
